Goal: Find specific page/section: Find specific page/section

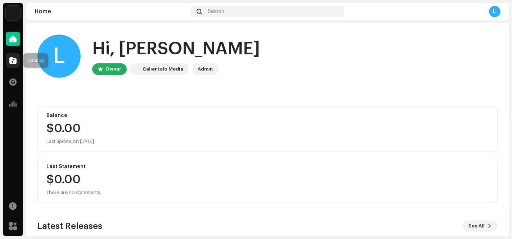
click at [17, 61] on div at bounding box center [13, 60] width 14 height 14
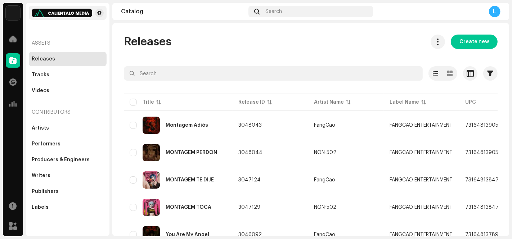
drag, startPoint x: 45, startPoint y: 15, endPoint x: 63, endPoint y: 15, distance: 18.0
click at [63, 15] on img at bounding box center [62, 13] width 61 height 9
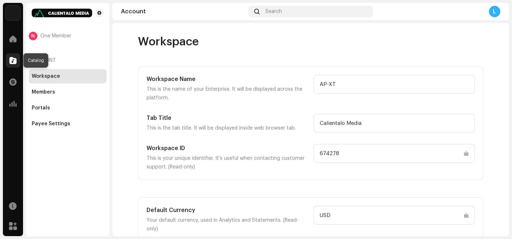
click at [12, 64] on div at bounding box center [13, 60] width 14 height 14
